Goal: Task Accomplishment & Management: Manage account settings

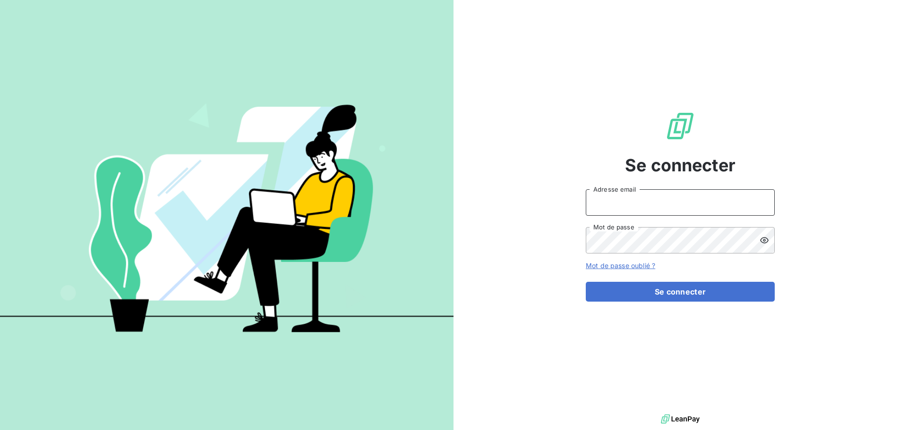
click at [639, 203] on input "Adresse email" at bounding box center [680, 202] width 189 height 26
type input "[PERSON_NAME][EMAIL_ADDRESS][DOMAIN_NAME]"
click at [750, 241] on div "Mot de passe" at bounding box center [680, 240] width 189 height 26
click at [761, 242] on icon at bounding box center [763, 240] width 9 height 9
click at [586, 282] on button "Se connecter" at bounding box center [680, 292] width 189 height 20
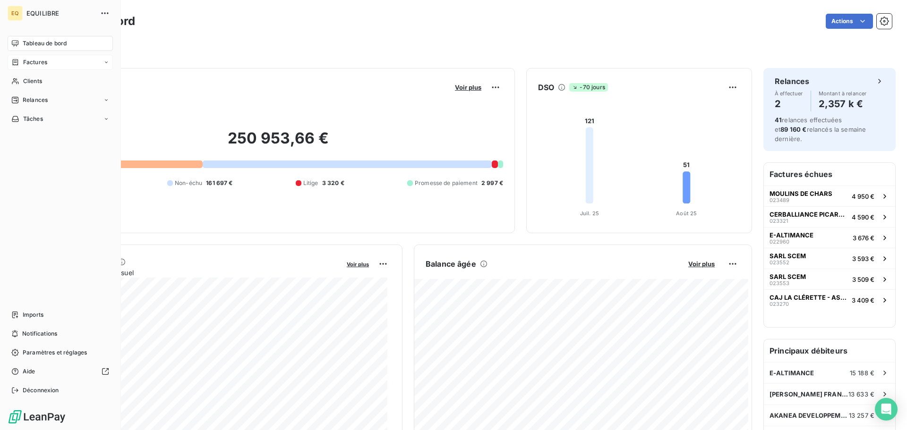
click at [33, 61] on span "Factures" at bounding box center [35, 62] width 24 height 9
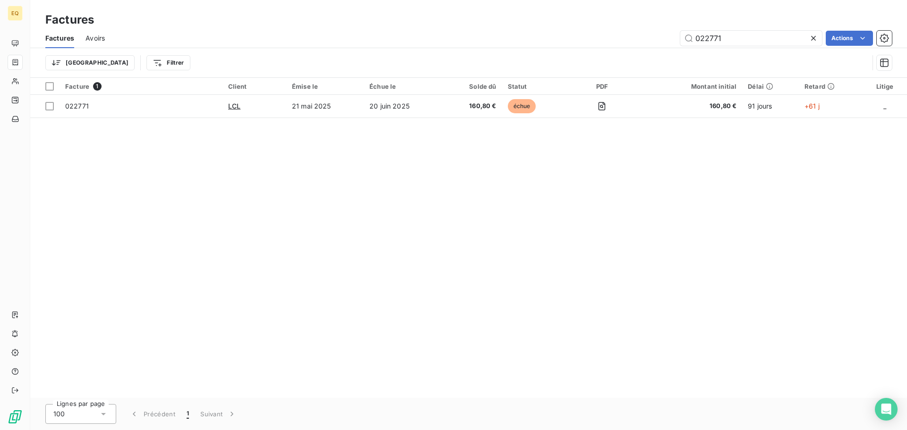
drag, startPoint x: 736, startPoint y: 37, endPoint x: 672, endPoint y: 35, distance: 63.8
click at [672, 35] on div "022771 Actions" at bounding box center [503, 38] width 775 height 15
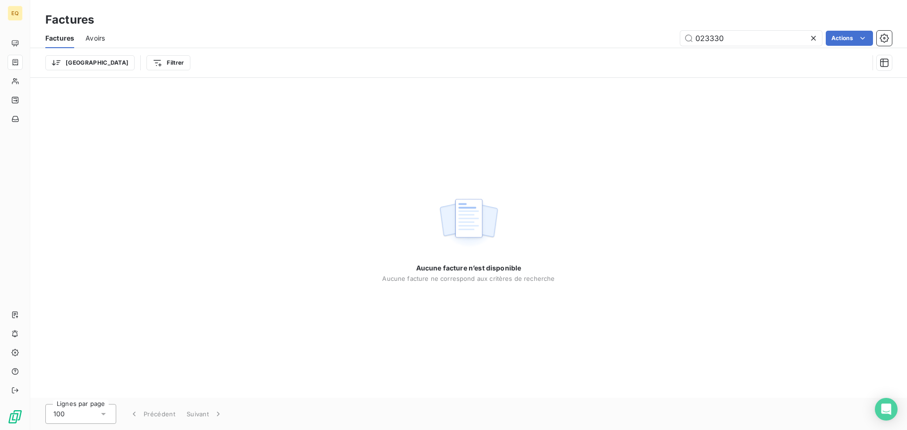
type input "023330"
